Goal: Transaction & Acquisition: Book appointment/travel/reservation

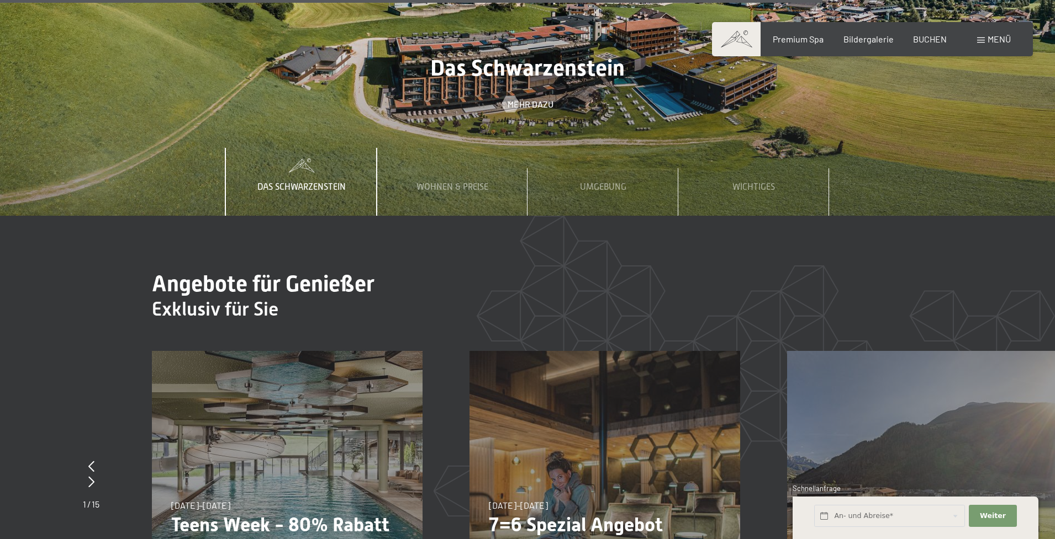
scroll to position [5158, 0]
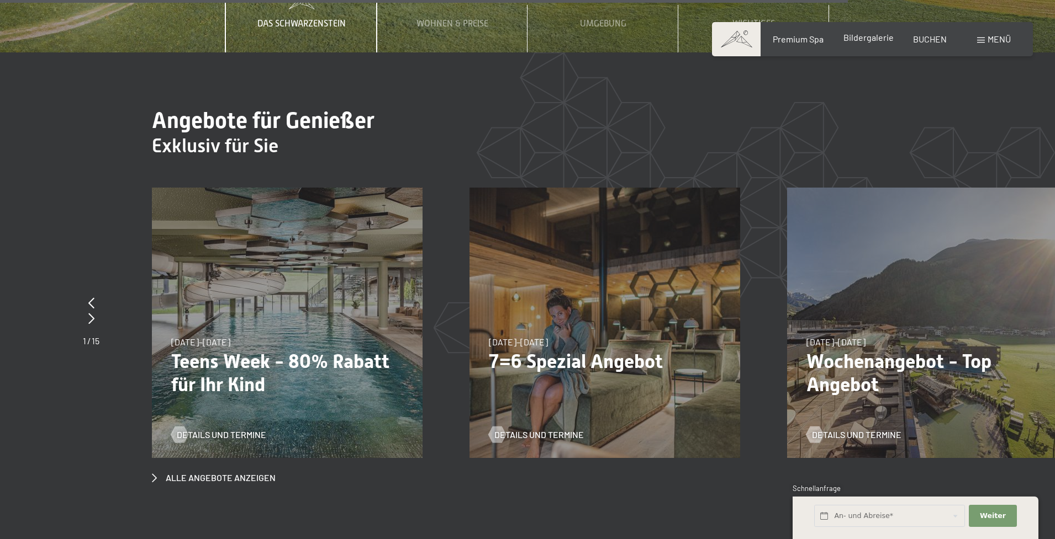
click at [864, 39] on span "Bildergalerie" at bounding box center [868, 37] width 50 height 10
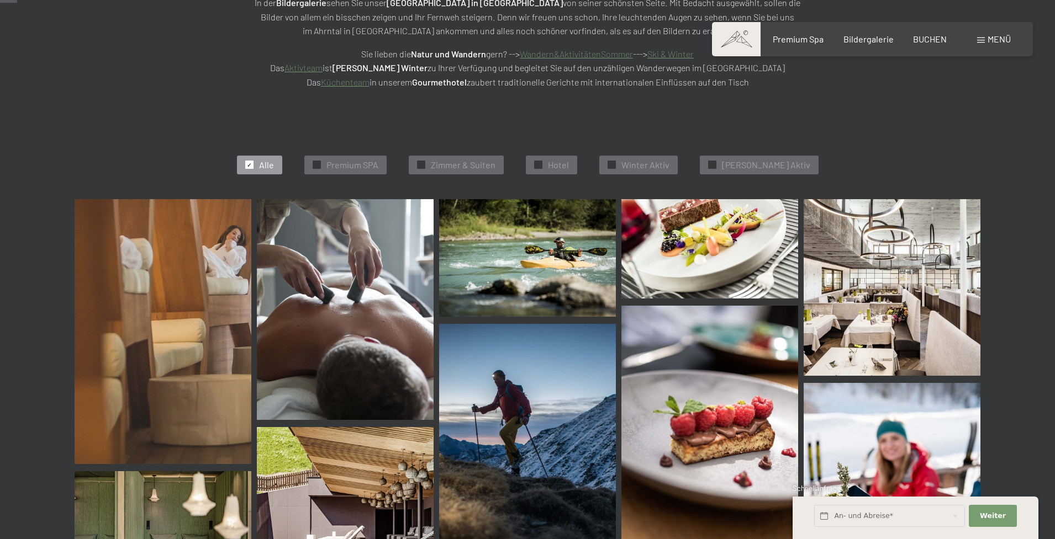
scroll to position [130, 0]
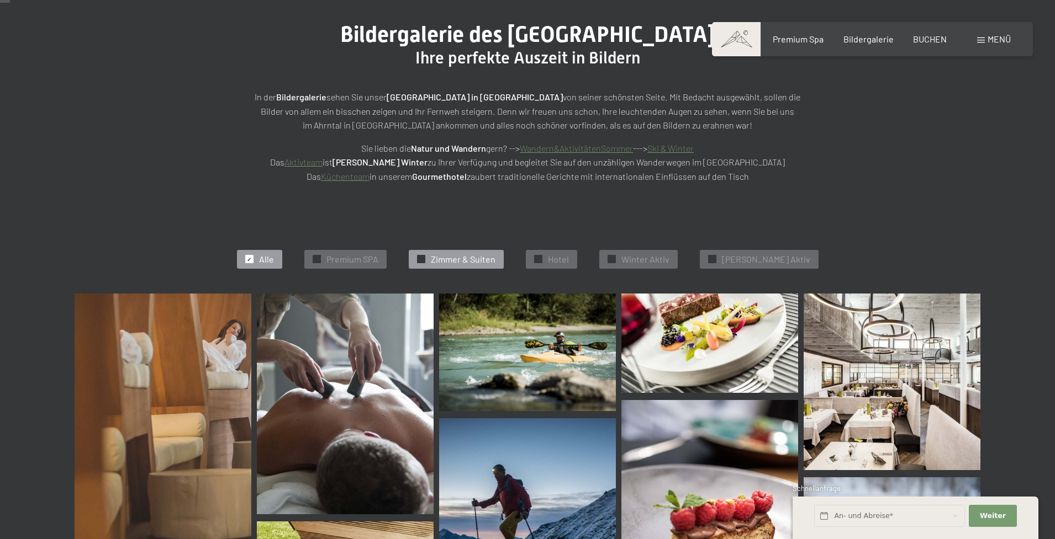
click at [466, 254] on span "Zimmer & Suiten" at bounding box center [463, 259] width 65 height 12
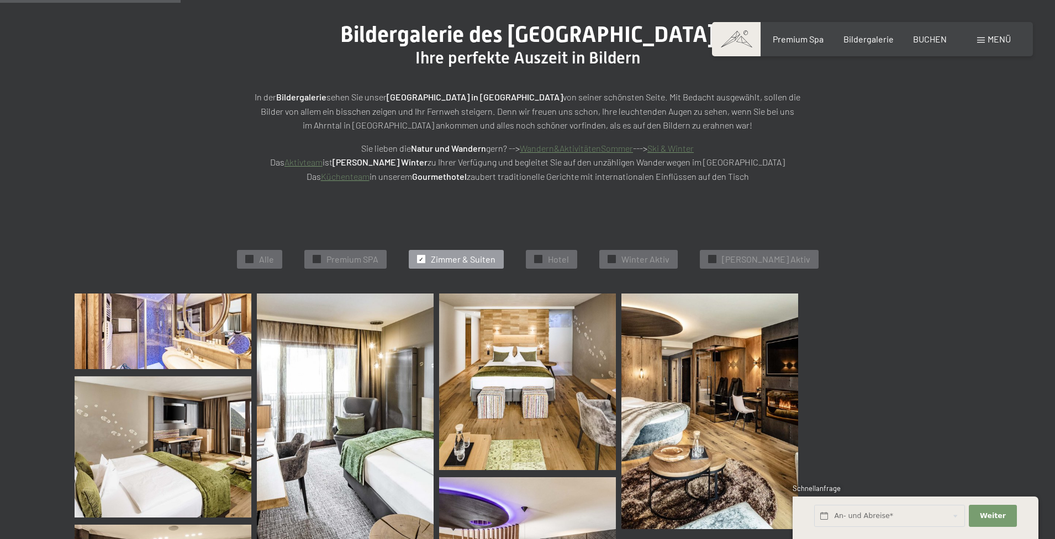
scroll to position [276, 0]
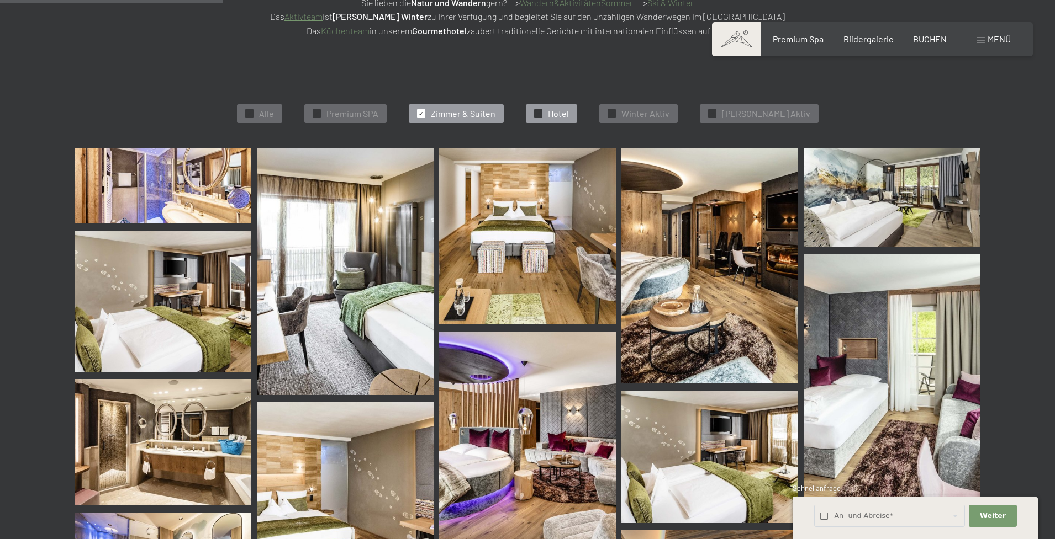
click at [569, 114] on span "Hotel" at bounding box center [558, 114] width 21 height 12
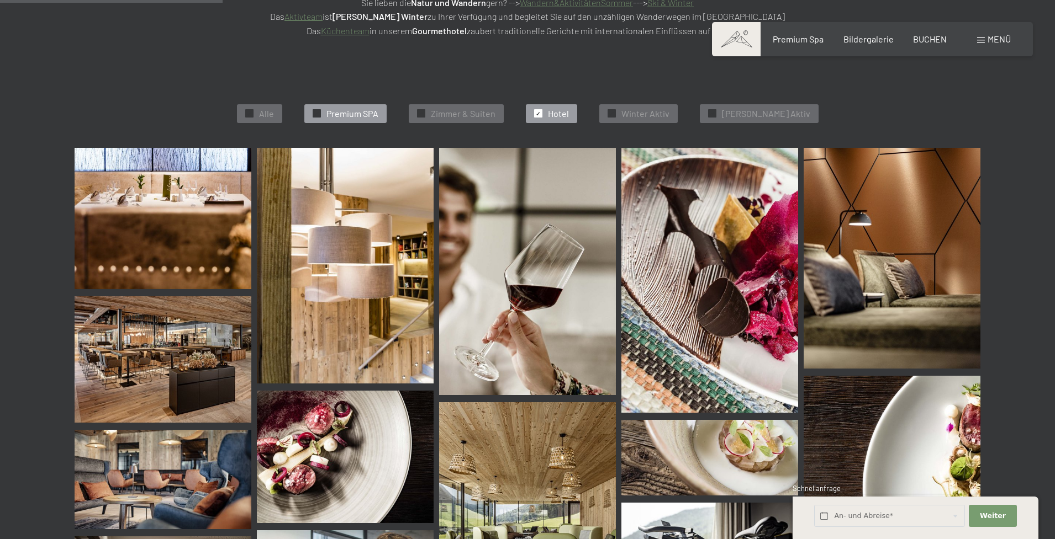
click at [378, 113] on span "Premium SPA" at bounding box center [352, 114] width 52 height 12
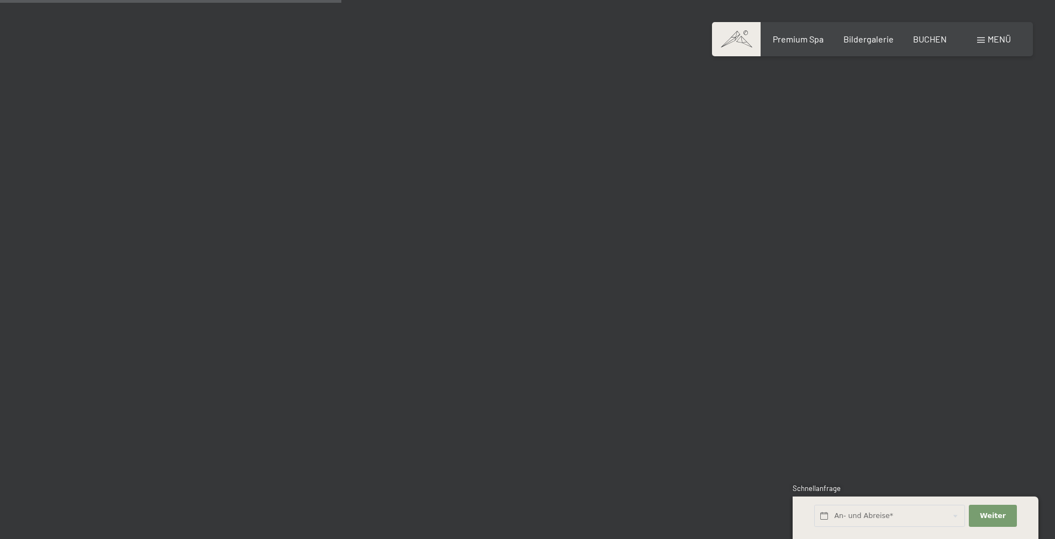
scroll to position [718, 0]
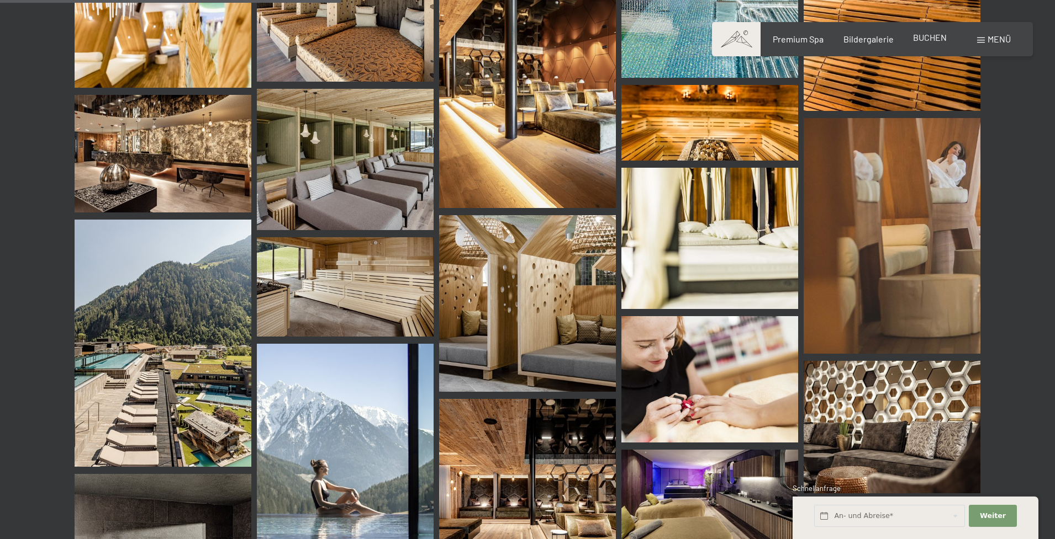
click at [935, 37] on span "BUCHEN" at bounding box center [930, 37] width 34 height 10
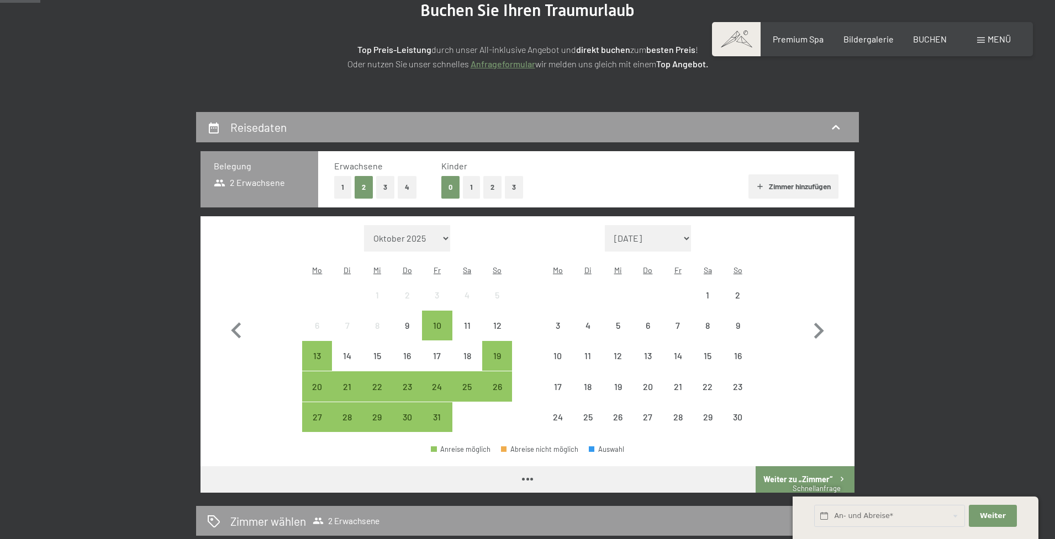
scroll to position [161, 0]
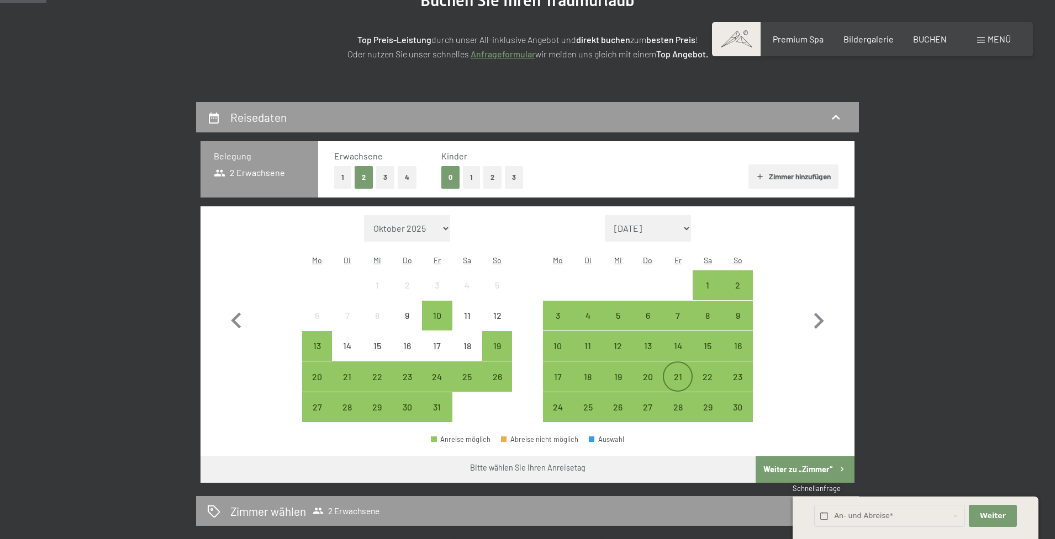
click at [671, 373] on div "21" at bounding box center [678, 387] width 28 height 28
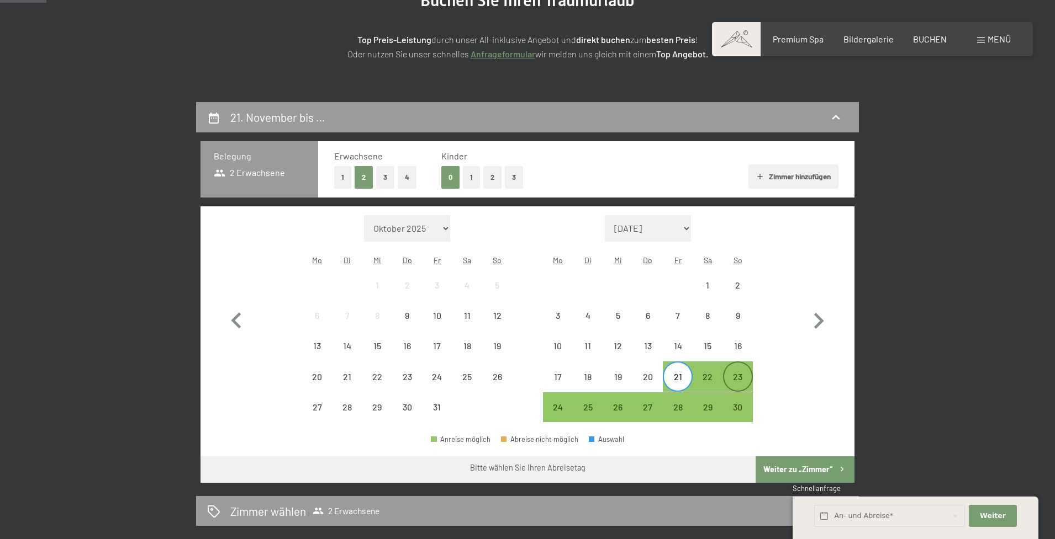
click at [731, 373] on div "23" at bounding box center [738, 387] width 28 height 28
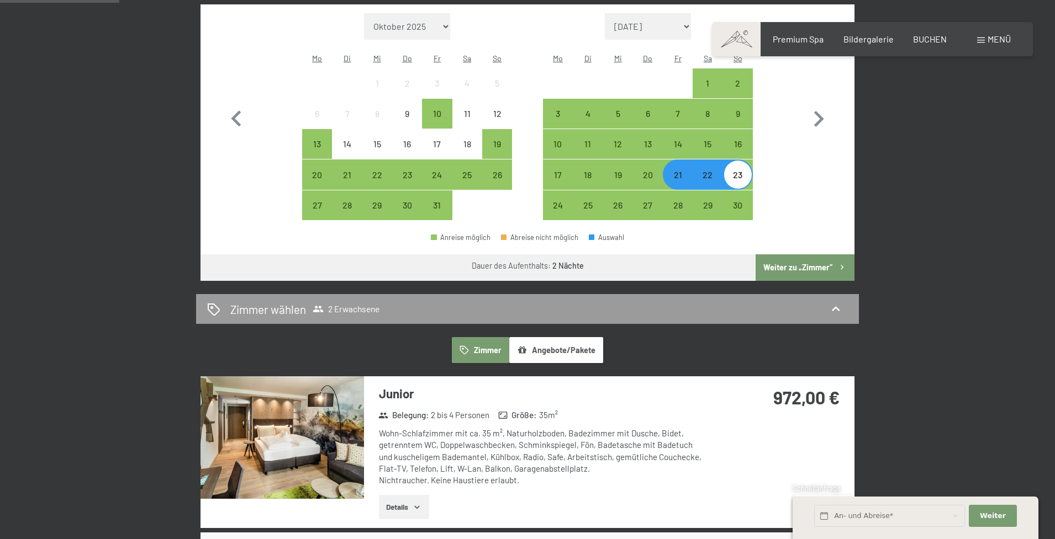
scroll to position [363, 0]
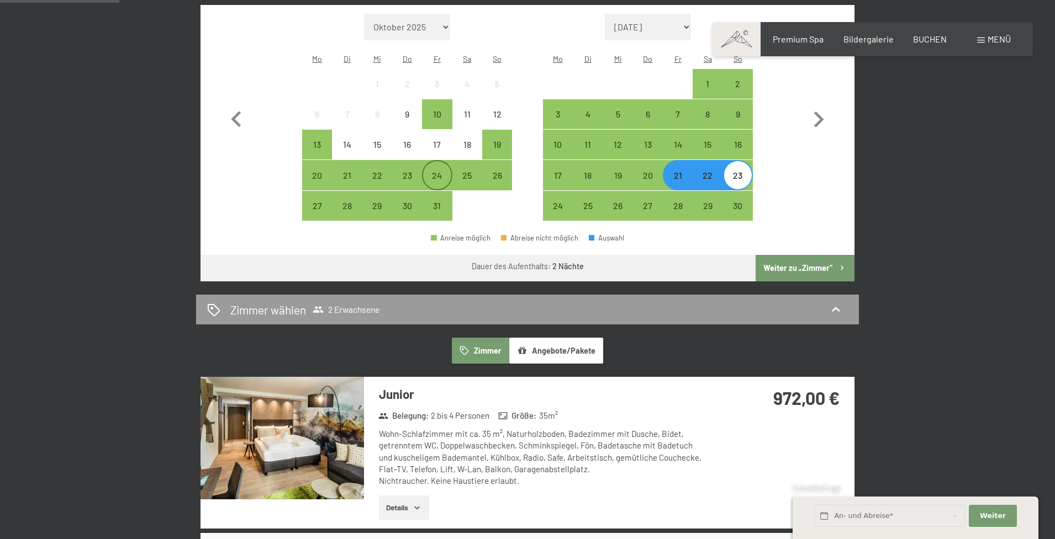
click at [447, 171] on div "24" at bounding box center [437, 185] width 28 height 28
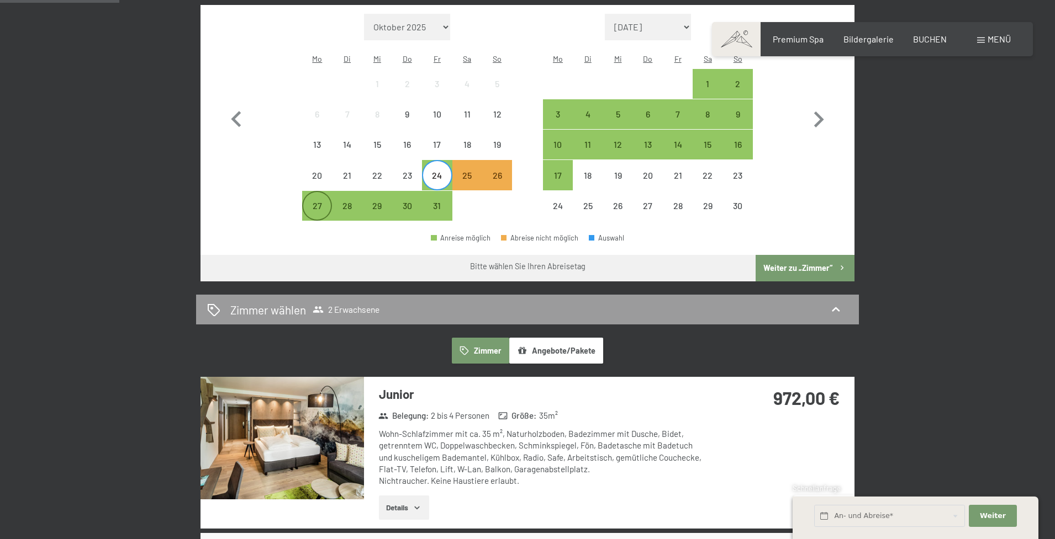
click at [319, 202] on div "27" at bounding box center [317, 216] width 28 height 28
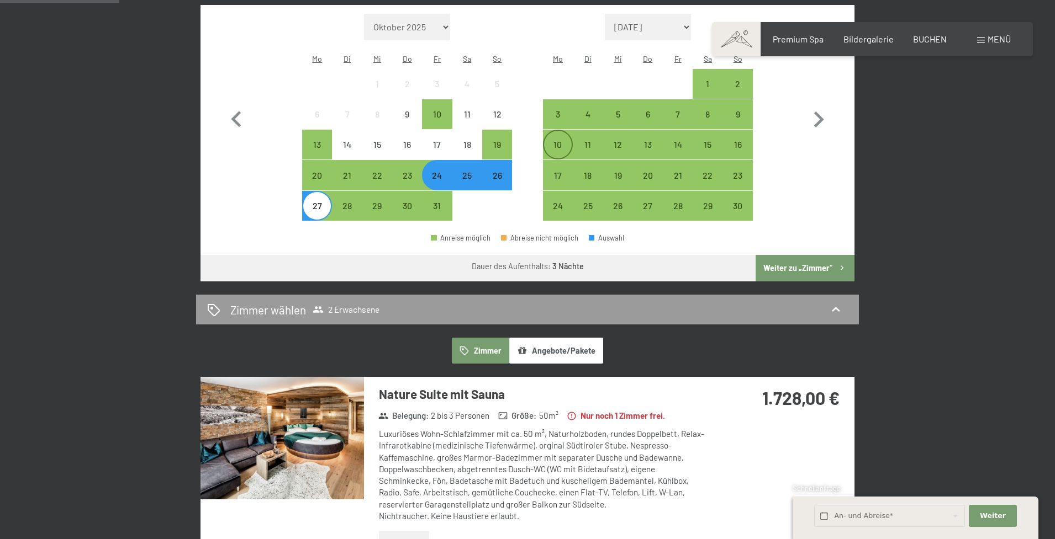
click at [563, 131] on div "10" at bounding box center [558, 145] width 28 height 28
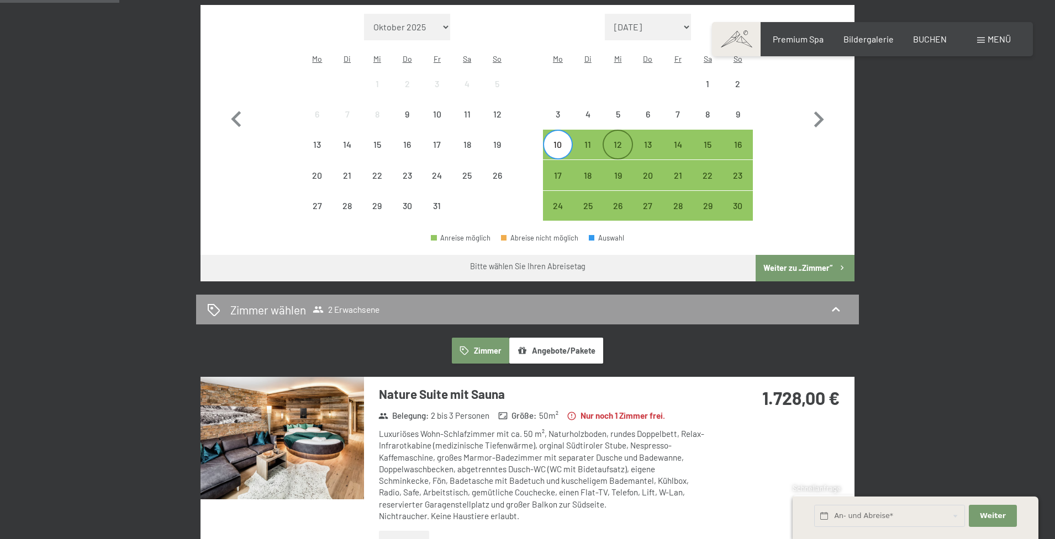
click at [610, 131] on div "12" at bounding box center [618, 145] width 28 height 28
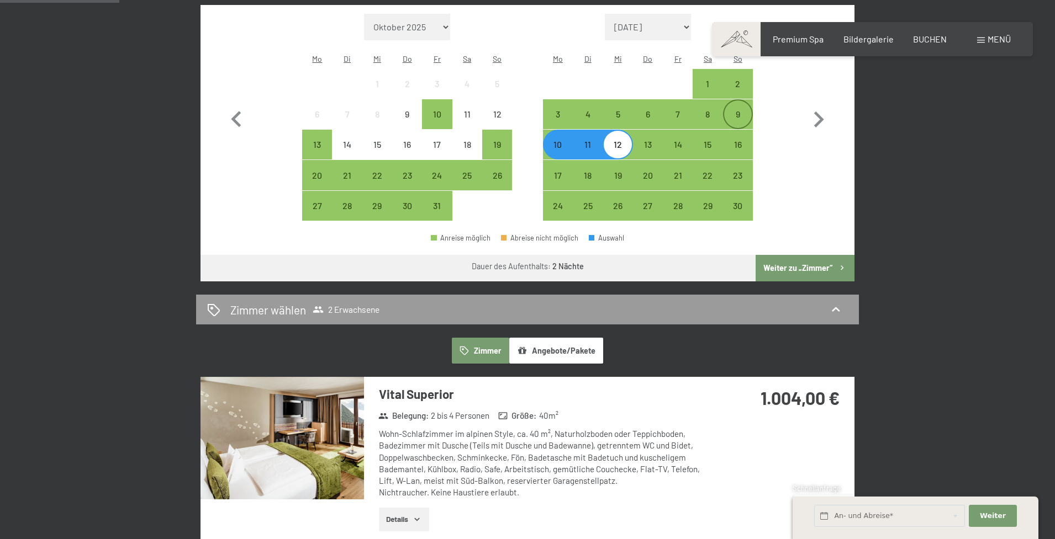
click at [744, 110] on div "9" at bounding box center [738, 124] width 28 height 28
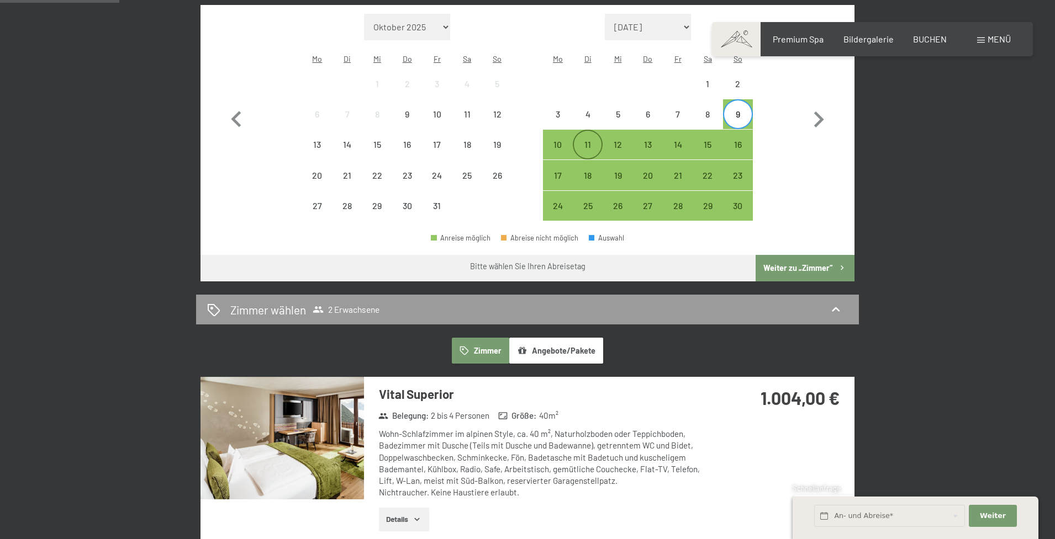
click at [588, 140] on div "11" at bounding box center [588, 154] width 28 height 28
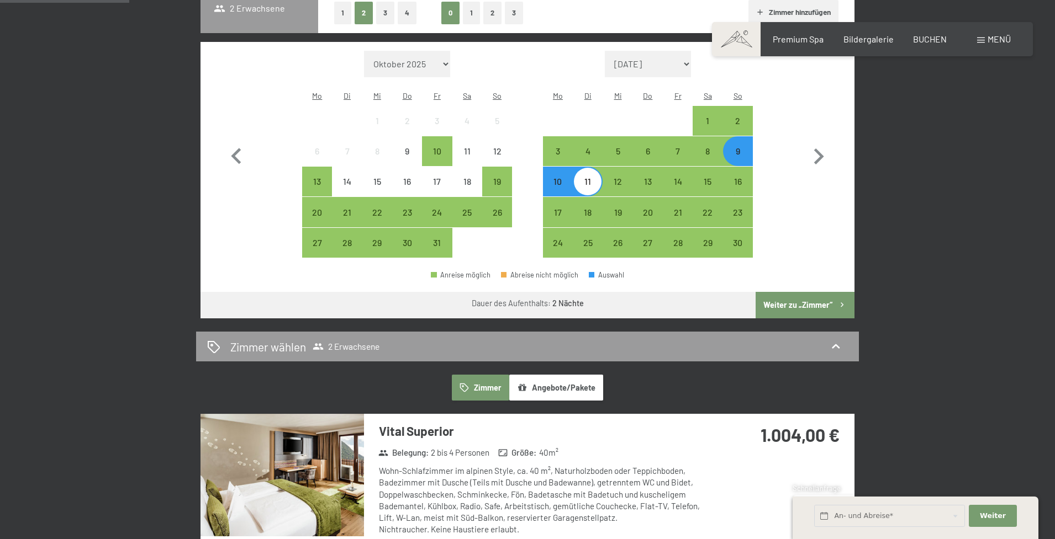
scroll to position [318, 0]
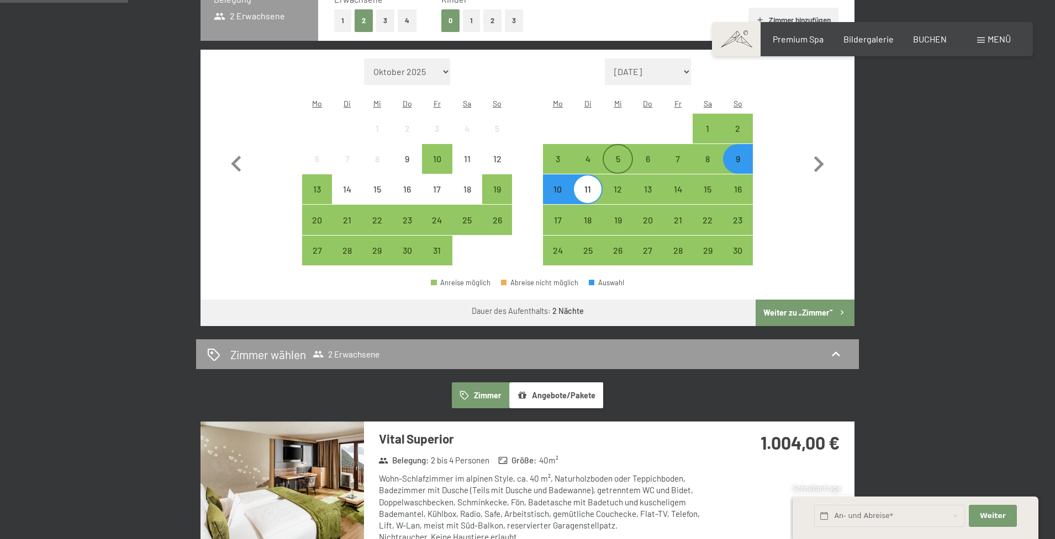
click at [608, 155] on div "5" at bounding box center [618, 169] width 28 height 28
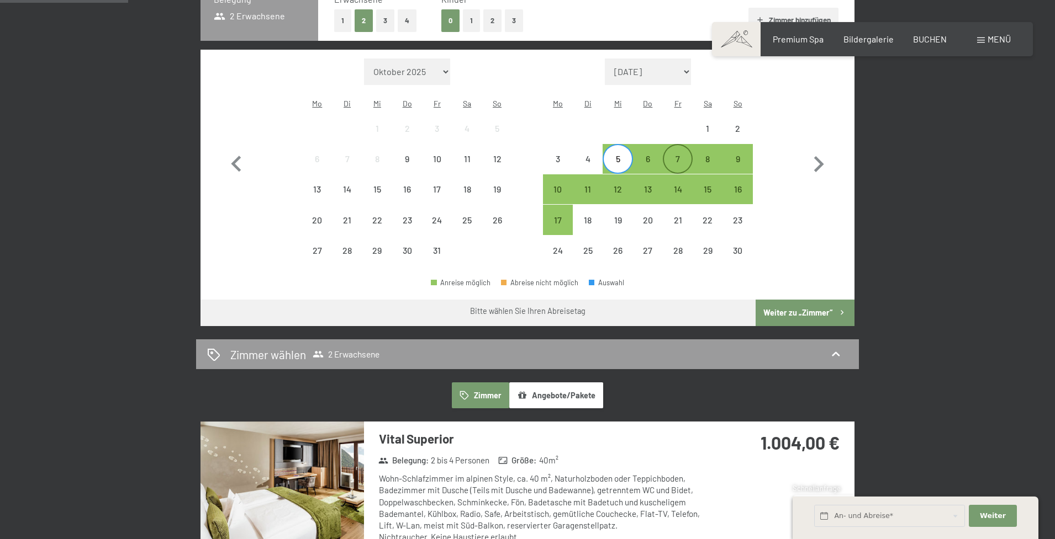
click at [669, 155] on div "7" at bounding box center [678, 169] width 28 height 28
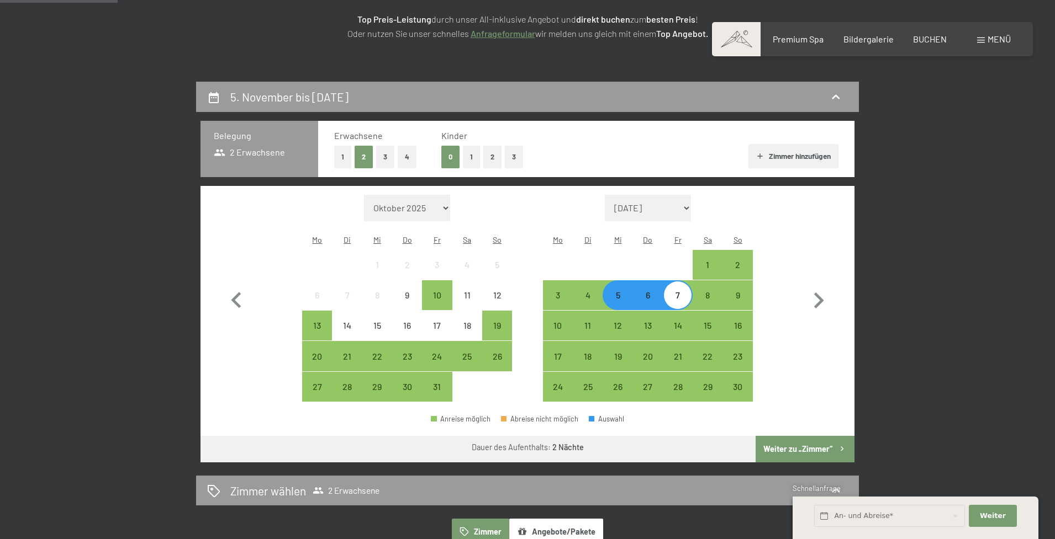
scroll to position [253, 0]
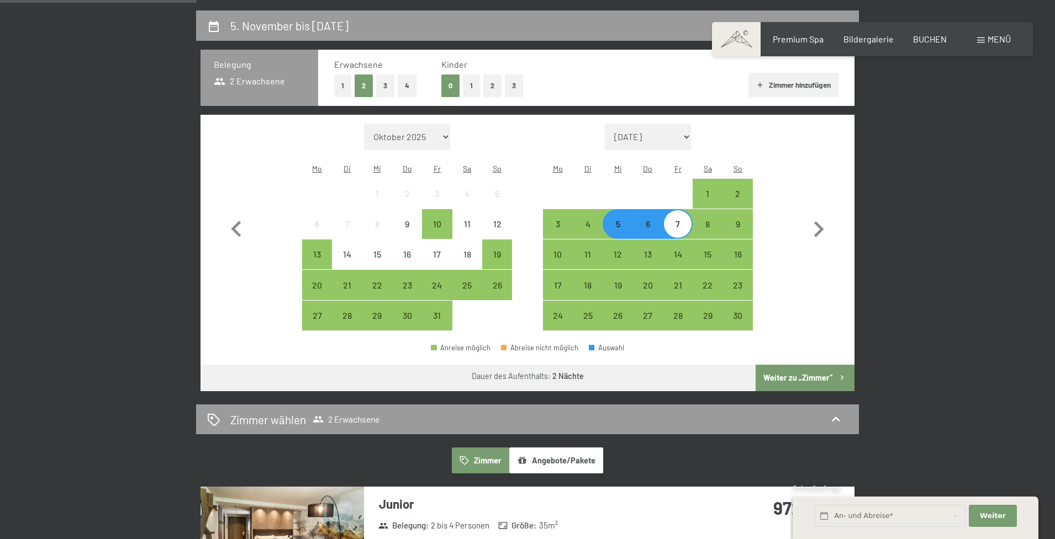
click at [545, 448] on button "Angebote/Pakete" at bounding box center [556, 460] width 94 height 25
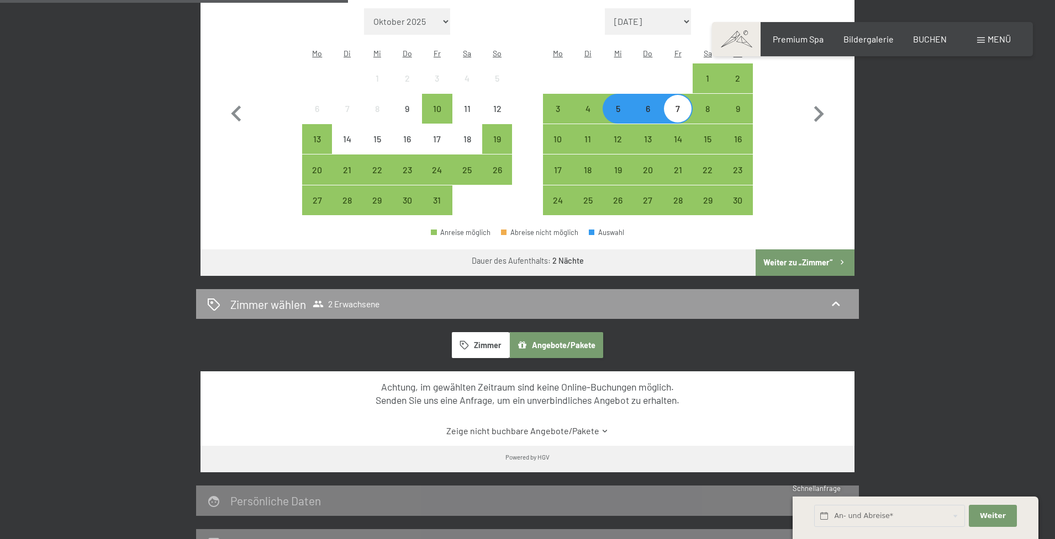
scroll to position [366, 0]
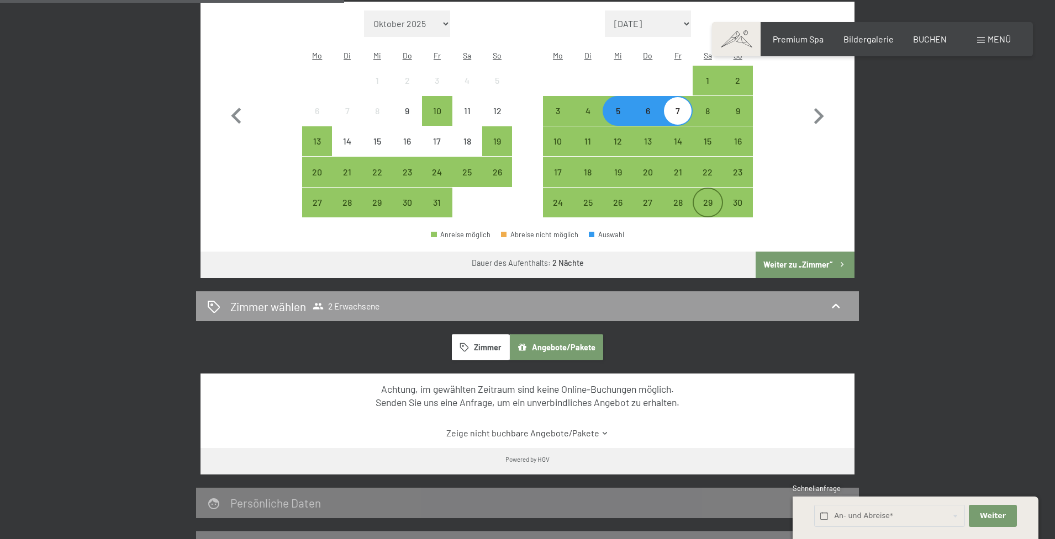
click at [707, 189] on div "29" at bounding box center [708, 203] width 28 height 28
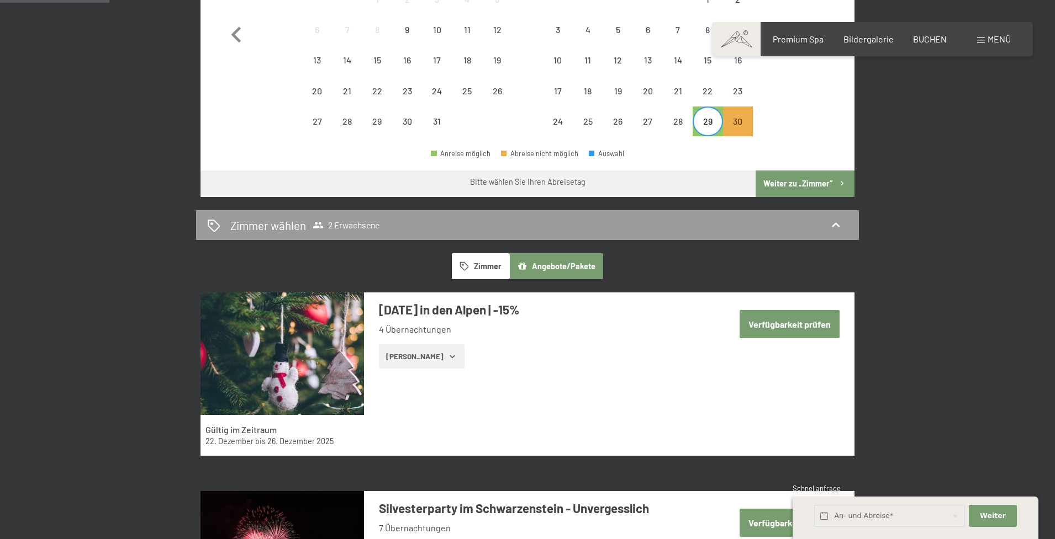
scroll to position [448, 0]
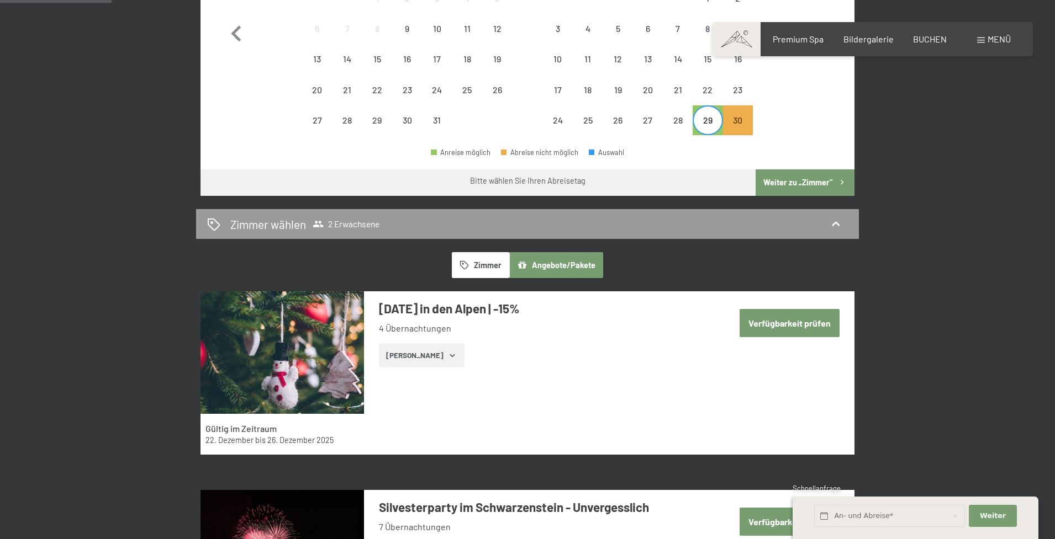
click at [429, 345] on button "Zeige Zimmer" at bounding box center [422, 355] width 86 height 24
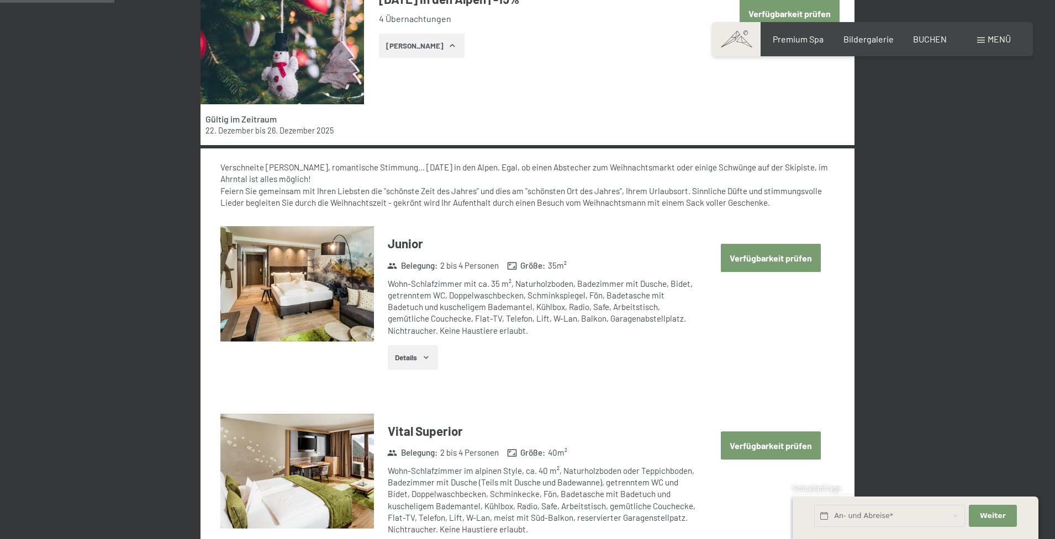
scroll to position [759, 0]
click at [754, 244] on button "Verfügbarkeit prüfen" at bounding box center [771, 258] width 100 height 28
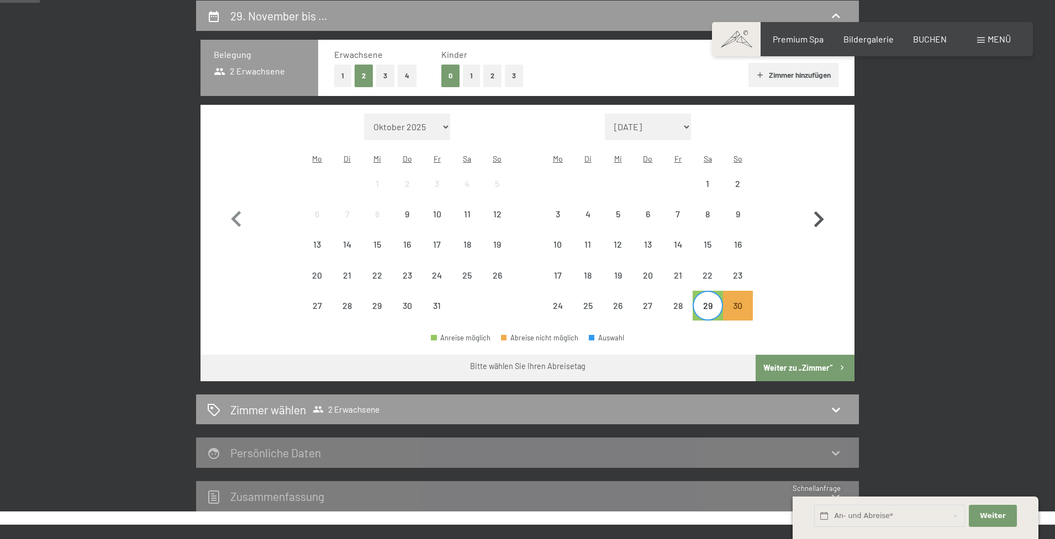
click at [821, 216] on icon "button" at bounding box center [818, 220] width 32 height 32
select select "2025-11-01"
select select "2025-12-01"
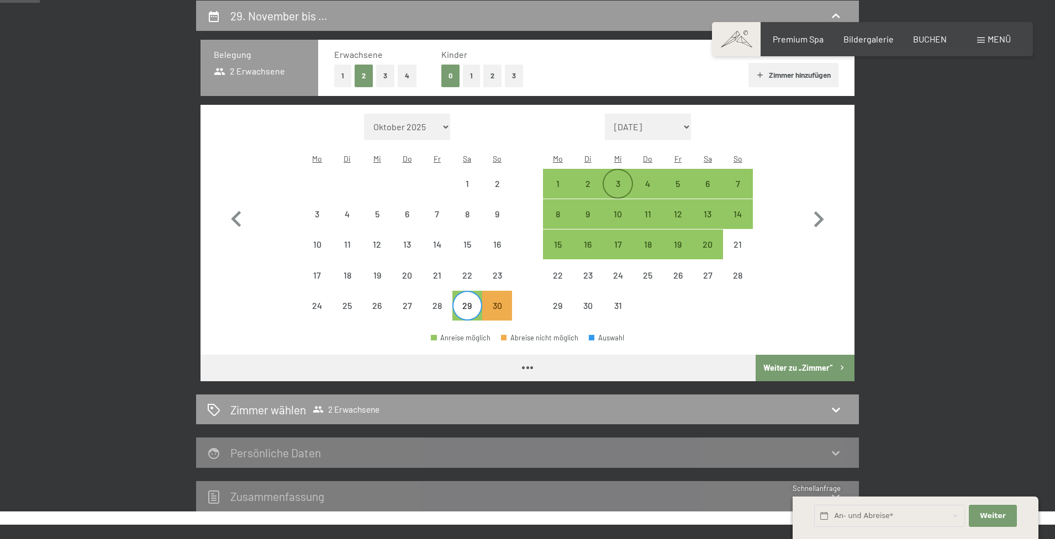
select select "2025-11-01"
select select "2025-12-01"
click at [615, 179] on div "3" at bounding box center [618, 193] width 28 height 28
select select "2025-11-01"
select select "2025-12-01"
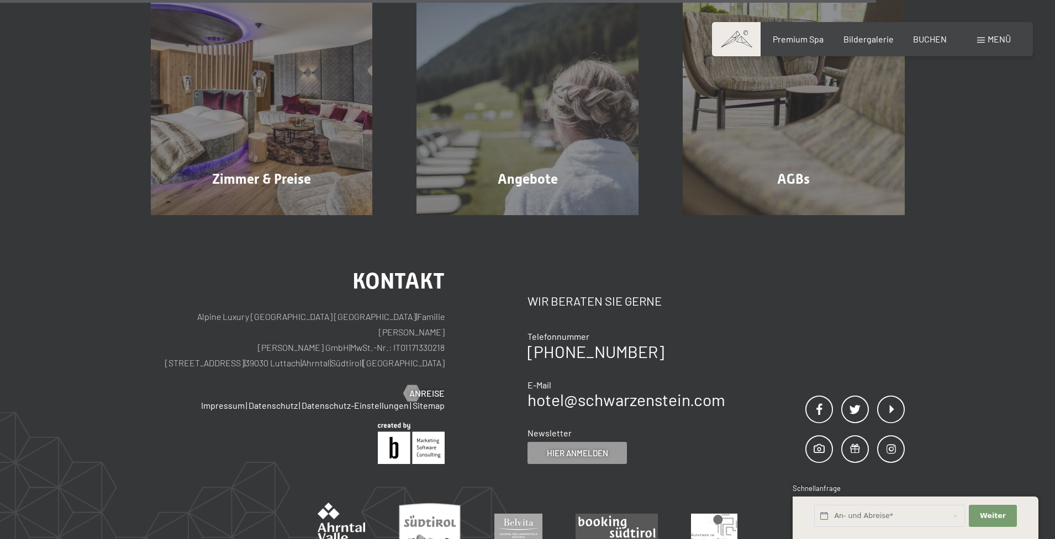
scroll to position [847, 0]
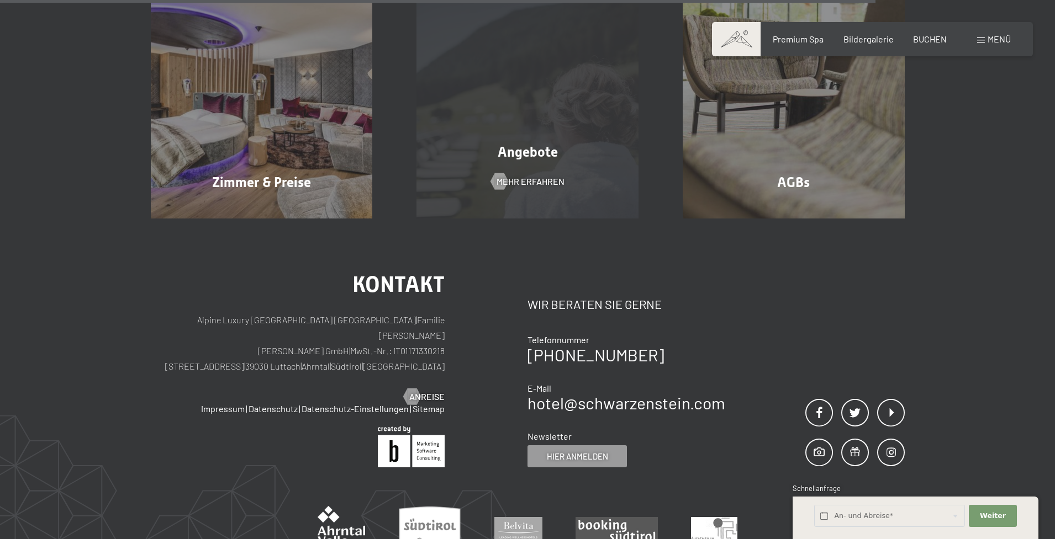
click at [615, 170] on div "Angebote Mehr erfahren" at bounding box center [527, 108] width 266 height 222
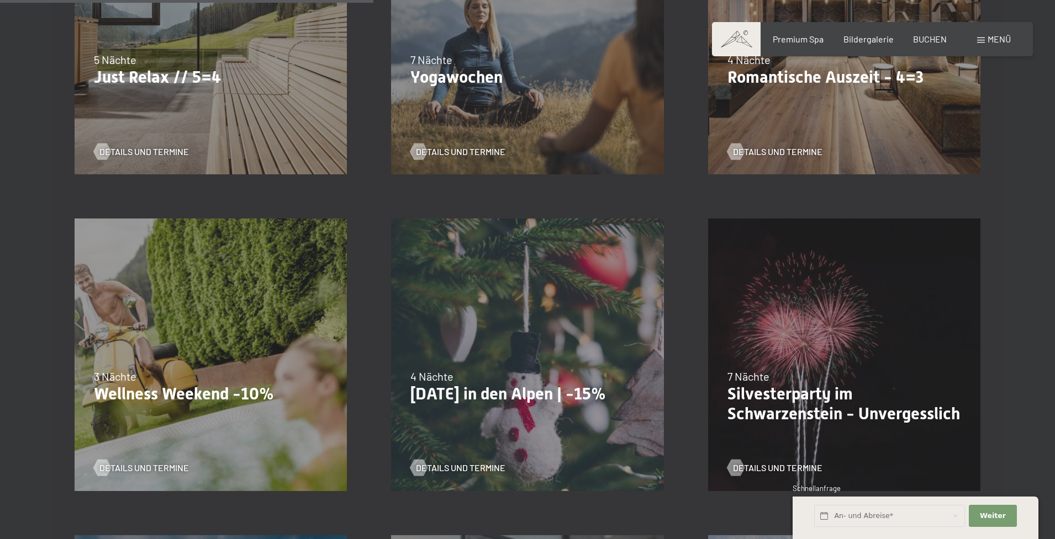
scroll to position [772, 0]
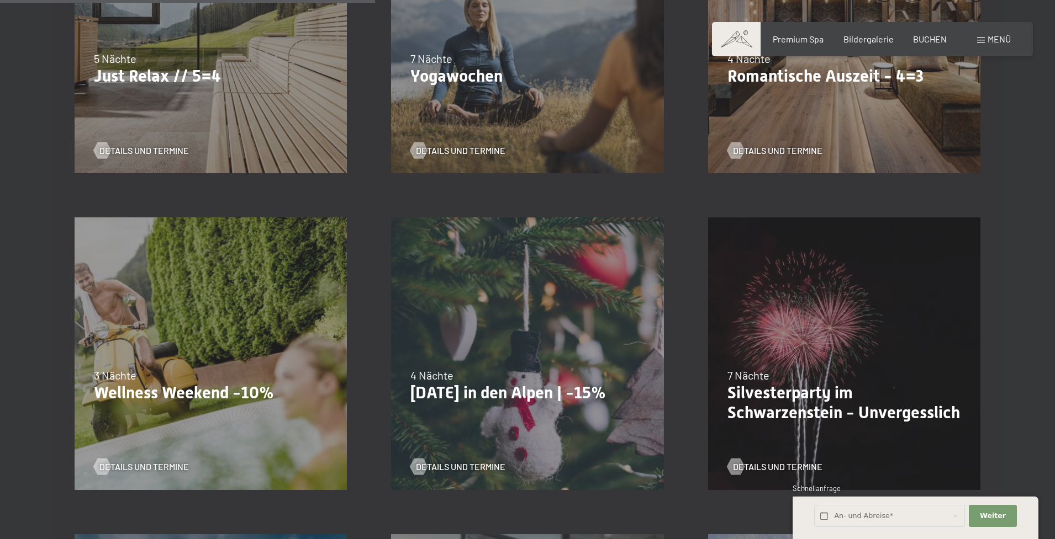
click at [156, 459] on div "Details und Termine" at bounding box center [206, 459] width 225 height 29
click at [159, 470] on span "Details und Termine" at bounding box center [154, 467] width 89 height 12
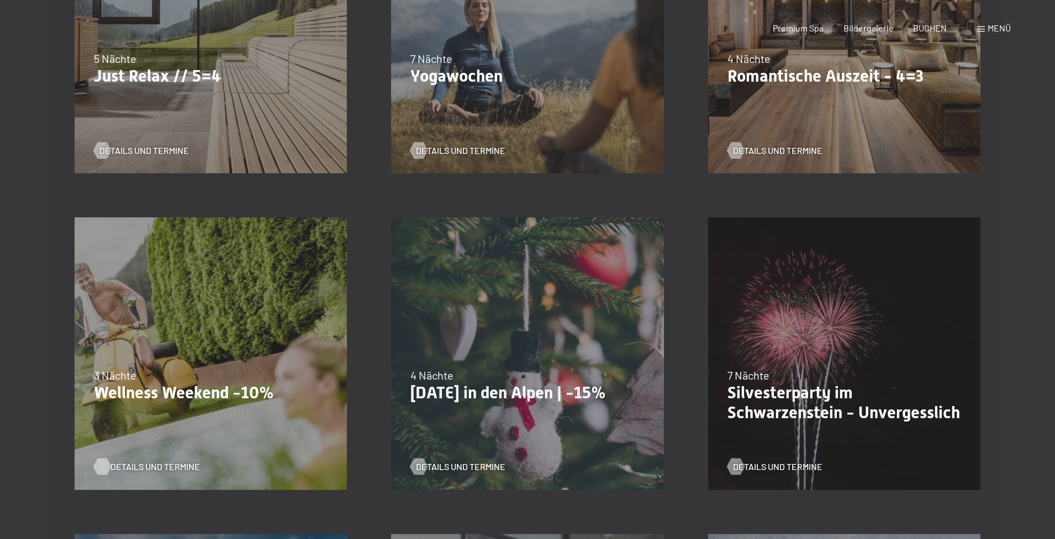
scroll to position [0, 0]
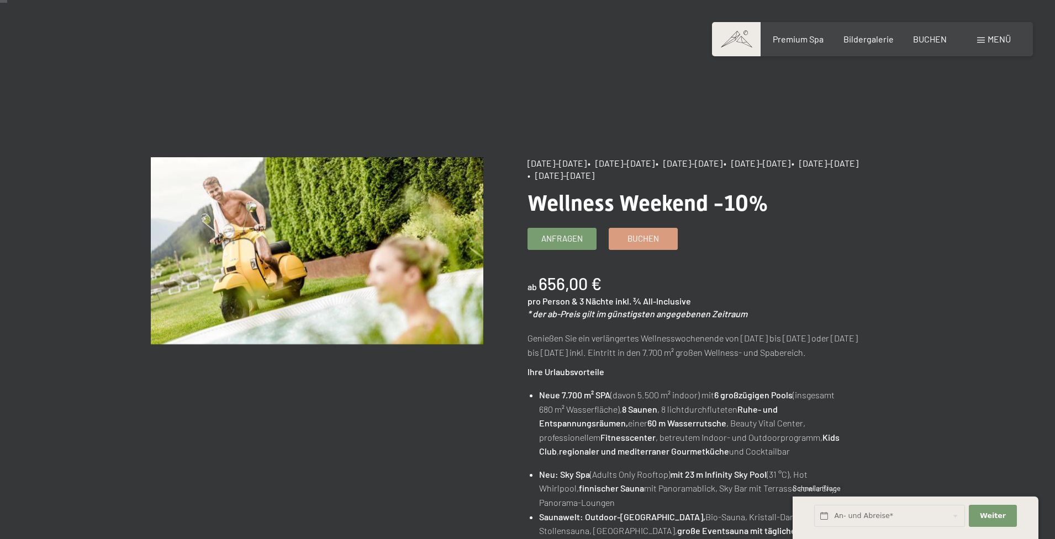
scroll to position [9, 0]
